Goal: Find specific page/section: Find specific page/section

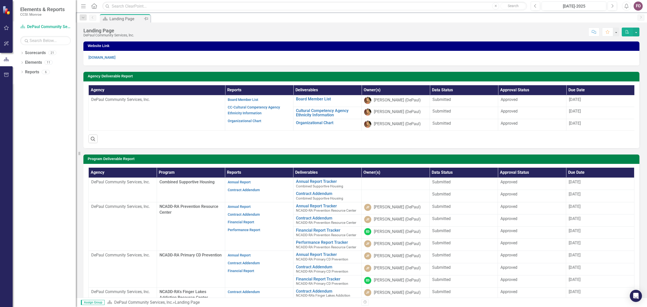
click at [129, 20] on div "Landing Page" at bounding box center [125, 19] width 33 height 6
click at [94, 5] on icon "Home" at bounding box center [94, 5] width 7 height 5
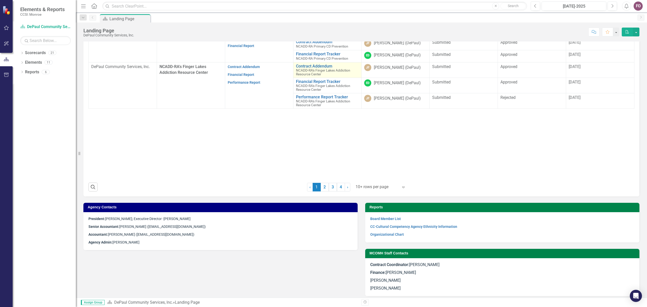
scroll to position [230, 0]
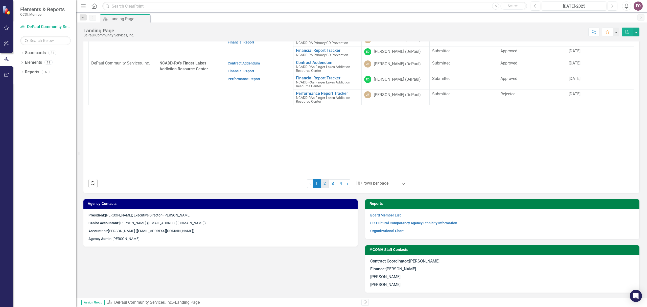
click at [324, 183] on link "2" at bounding box center [324, 183] width 8 height 9
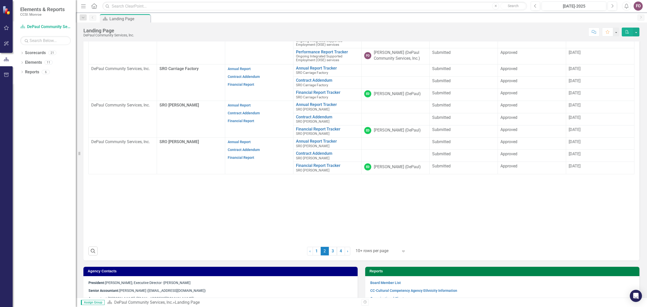
scroll to position [26, 0]
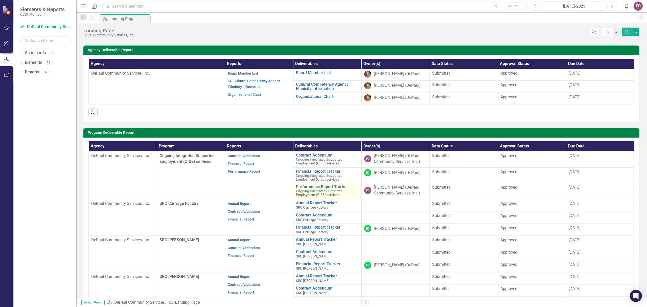
click at [333, 192] on span "Ongoing Integrated Supported Employment (OISE) services" at bounding box center [319, 193] width 46 height 8
click at [313, 192] on span "Ongoing Integrated Supported Employment (OISE) services" at bounding box center [319, 193] width 46 height 8
click at [330, 186] on link "Performance Report Tracker" at bounding box center [327, 186] width 63 height 5
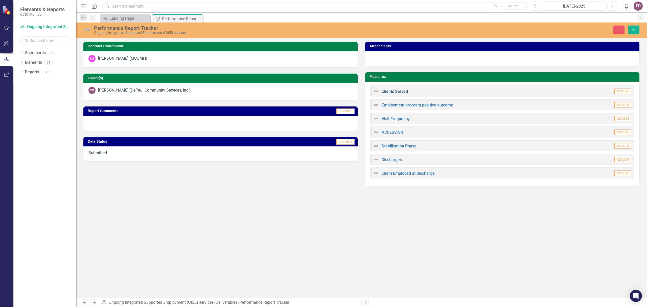
click at [405, 90] on link "Clients Served" at bounding box center [394, 91] width 26 height 5
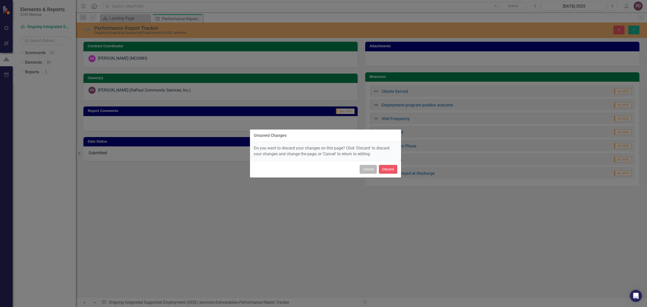
click at [369, 169] on button "Cancel" at bounding box center [367, 169] width 17 height 9
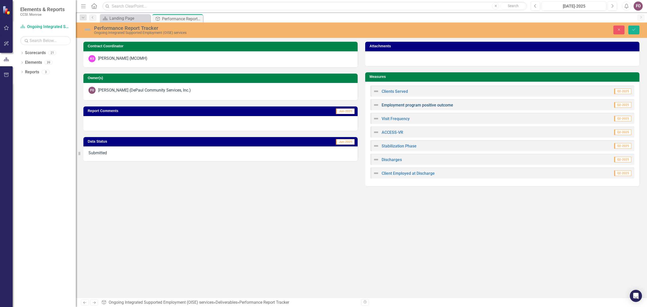
click at [416, 106] on link "Employment program positive outcome" at bounding box center [416, 105] width 71 height 5
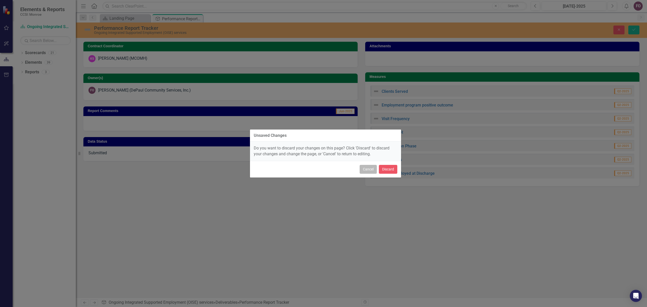
click at [372, 169] on button "Cancel" at bounding box center [367, 169] width 17 height 9
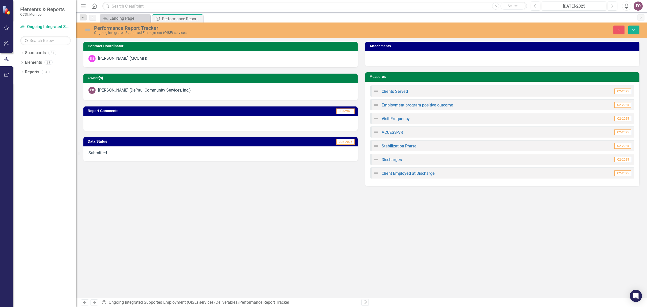
click at [132, 32] on div "Ongoing Integrated Supported Employment (OISE) services" at bounding box center [246, 33] width 305 height 4
click at [170, 17] on div "Performance Report Tracker" at bounding box center [175, 19] width 27 height 6
click at [132, 16] on div "Landing Page" at bounding box center [125, 18] width 33 height 6
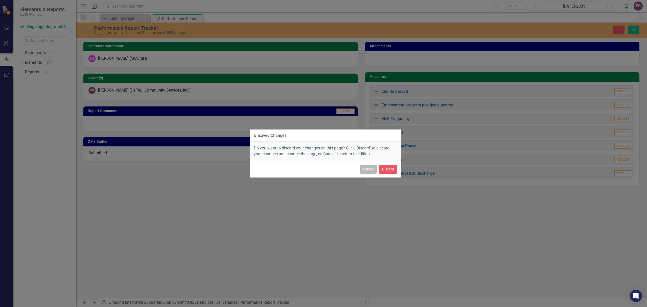
click at [368, 170] on button "Cancel" at bounding box center [367, 169] width 17 height 9
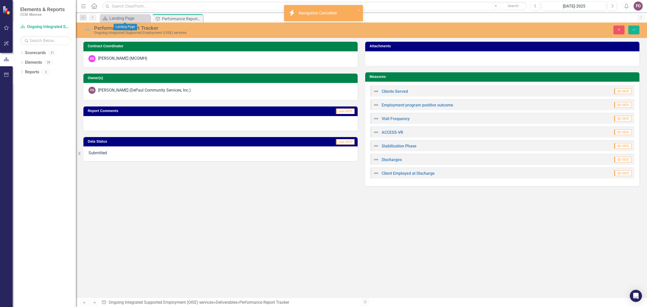
click at [163, 88] on div "[PERSON_NAME] (DePaul Community Services, Inc.)" at bounding box center [144, 90] width 93 height 6
click at [81, 6] on icon "Menu" at bounding box center [83, 5] width 7 height 5
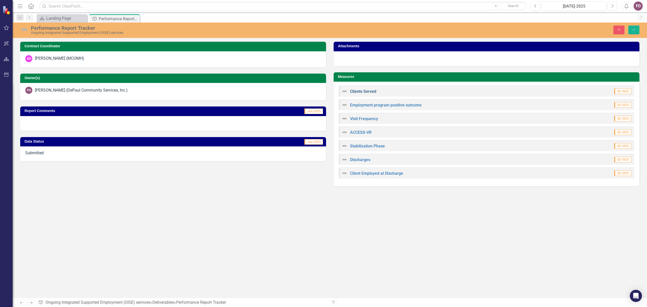
click at [359, 90] on link "Clients Served" at bounding box center [363, 91] width 26 height 5
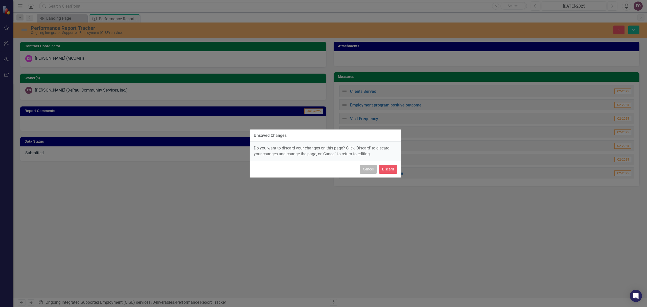
click at [367, 167] on button "Cancel" at bounding box center [367, 169] width 17 height 9
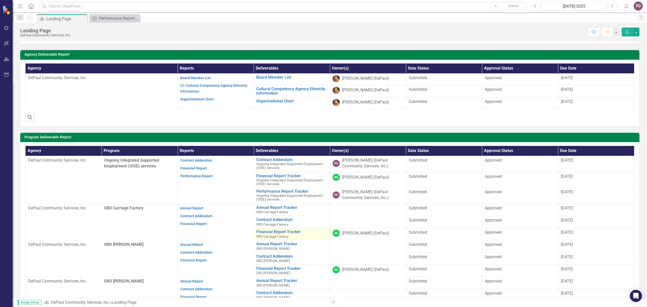
scroll to position [34, 0]
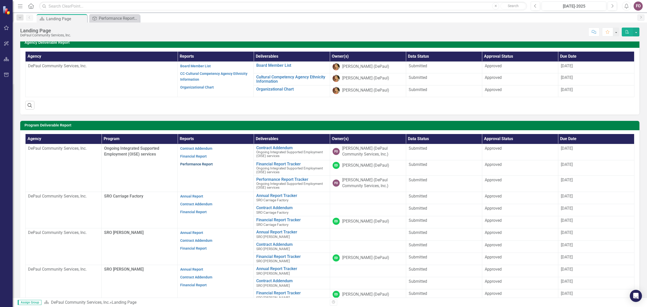
click at [196, 166] on link "Performance Report" at bounding box center [196, 164] width 33 height 4
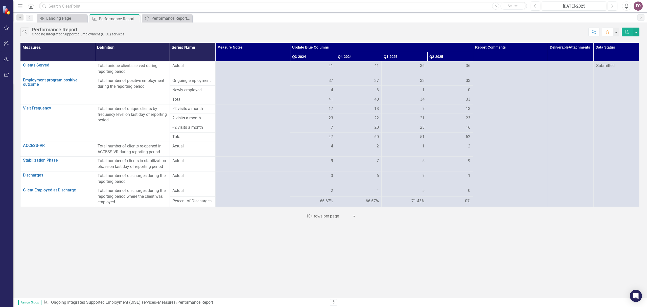
click at [164, 266] on div "Search Performance Report Ongoing Integrated Supported Employment ([GEOGRAPHIC_…" at bounding box center [330, 159] width 634 height 275
